Goal: Task Accomplishment & Management: Complete application form

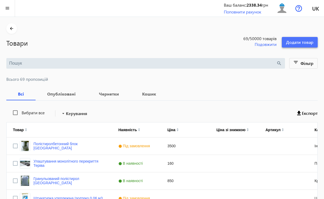
click at [303, 41] on span "Додати товар" at bounding box center [299, 42] width 27 height 6
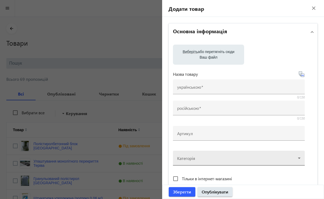
click at [298, 159] on div at bounding box center [238, 155] width 123 height 19
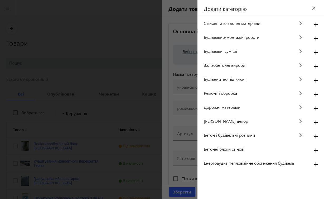
click at [243, 8] on span "Додати категорію" at bounding box center [222, 8] width 49 height 7
click at [315, 25] on mat-icon "add" at bounding box center [316, 24] width 13 height 9
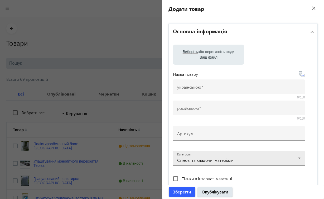
click at [299, 159] on div at bounding box center [238, 155] width 123 height 19
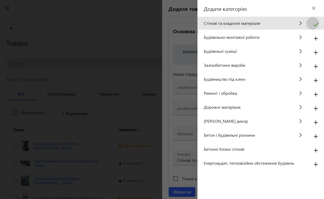
click at [315, 24] on mat-icon "check" at bounding box center [316, 26] width 13 height 13
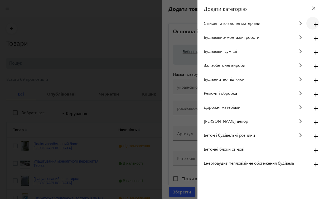
click at [312, 9] on mat-icon "close" at bounding box center [314, 8] width 8 height 8
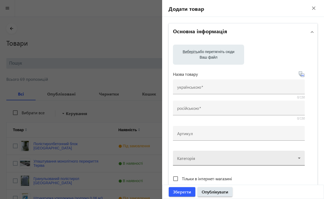
click at [297, 158] on div at bounding box center [238, 155] width 123 height 19
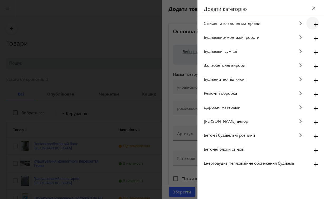
click at [237, 11] on span "Додати категорію" at bounding box center [222, 8] width 49 height 7
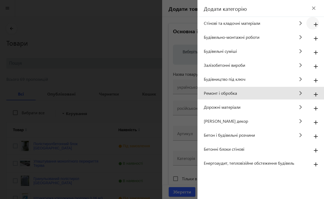
click at [212, 94] on span "Ремонт і обробка" at bounding box center [249, 93] width 91 height 6
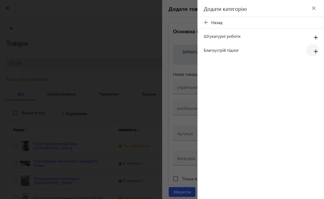
click at [314, 51] on mat-icon "add" at bounding box center [316, 51] width 13 height 9
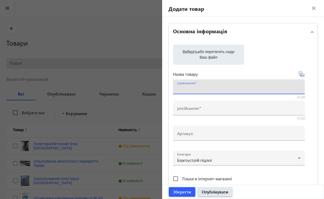
click at [239, 88] on input "українською" at bounding box center [238, 89] width 123 height 6
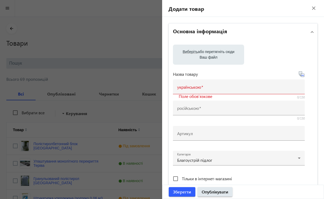
click at [255, 179] on div "Тільки в інтернет-магазині" at bounding box center [239, 178] width 132 height 11
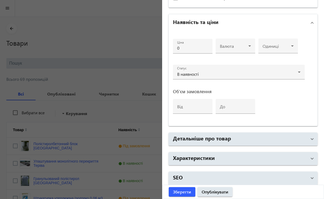
scroll to position [195, 0]
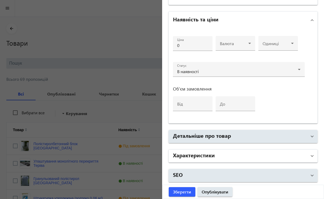
click at [311, 157] on span at bounding box center [312, 156] width 2 height 6
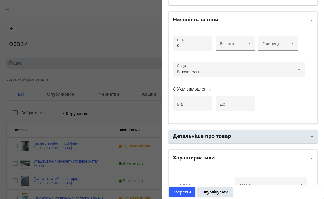
scroll to position [251, 0]
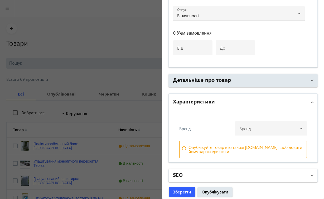
click at [311, 176] on span at bounding box center [312, 175] width 2 height 6
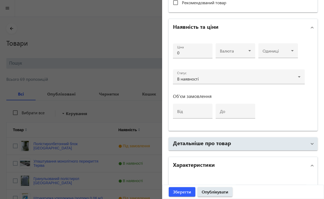
scroll to position [0, 0]
